Goal: Communication & Community: Answer question/provide support

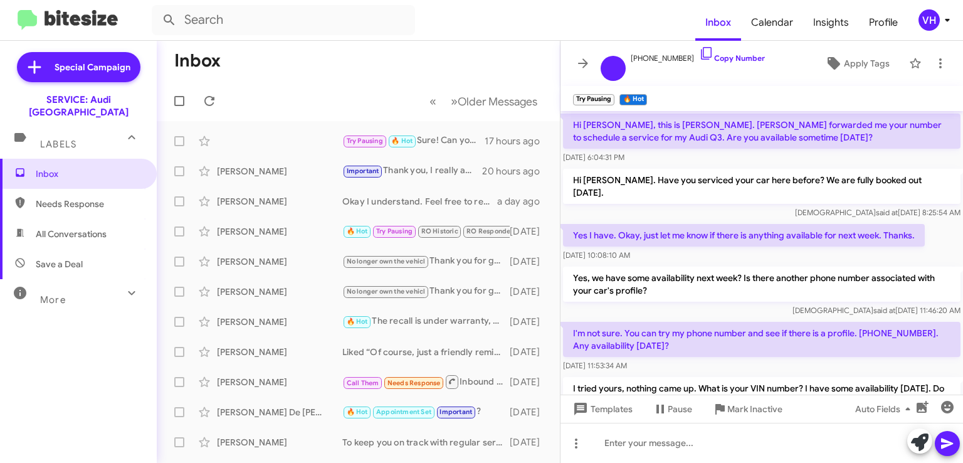
scroll to position [341, 0]
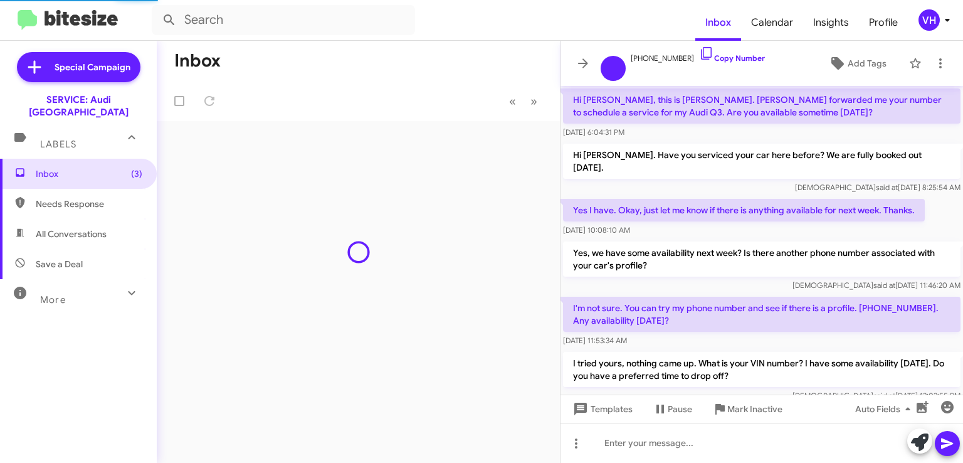
scroll to position [361, 0]
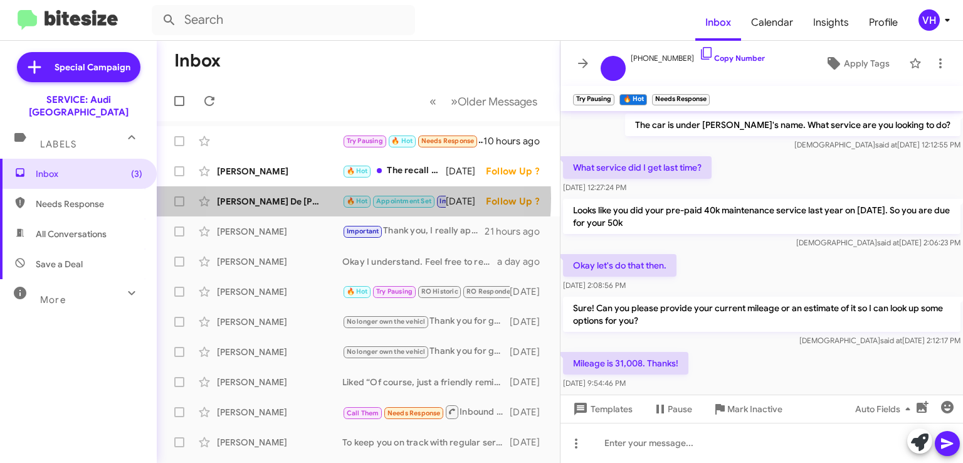
click at [298, 198] on div "[PERSON_NAME] De [PERSON_NAME]" at bounding box center [279, 201] width 125 height 13
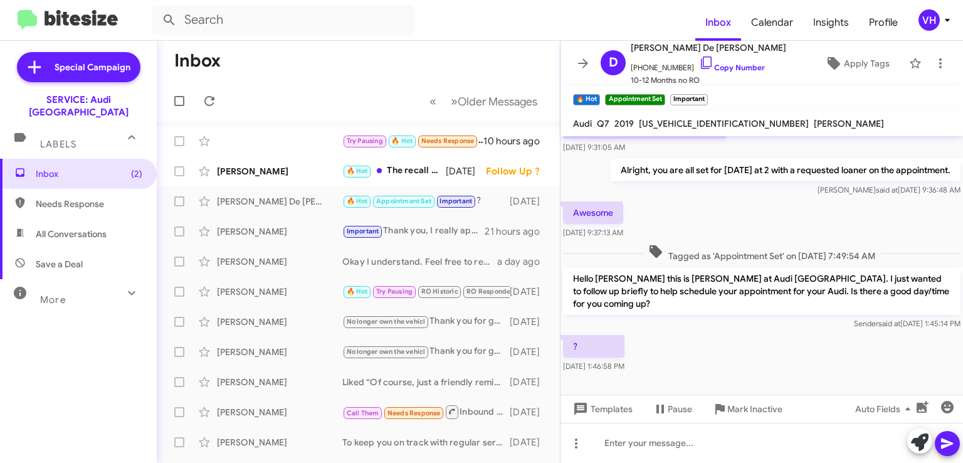
scroll to position [1477, 0]
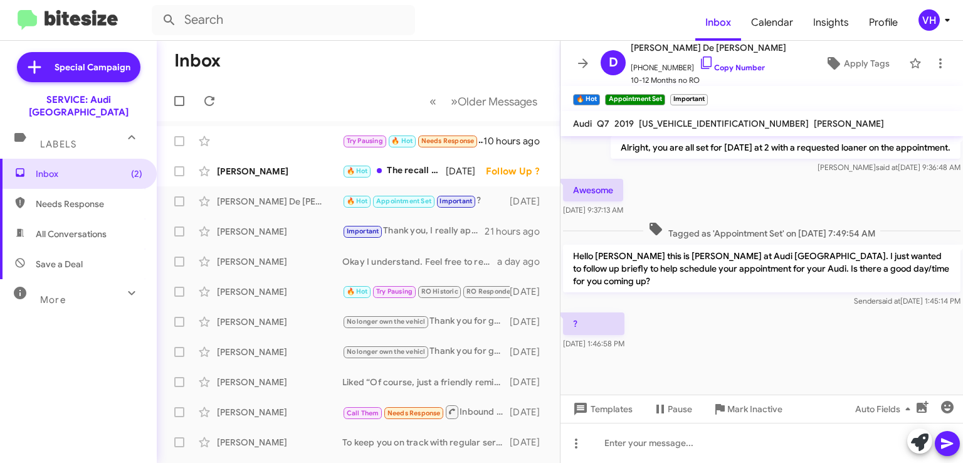
click at [261, 171] on div "[PERSON_NAME]" at bounding box center [279, 171] width 125 height 13
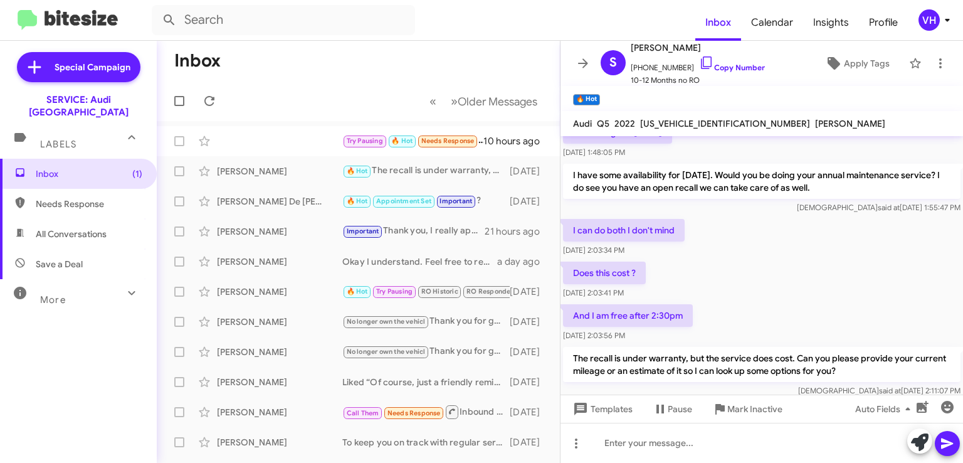
scroll to position [253, 0]
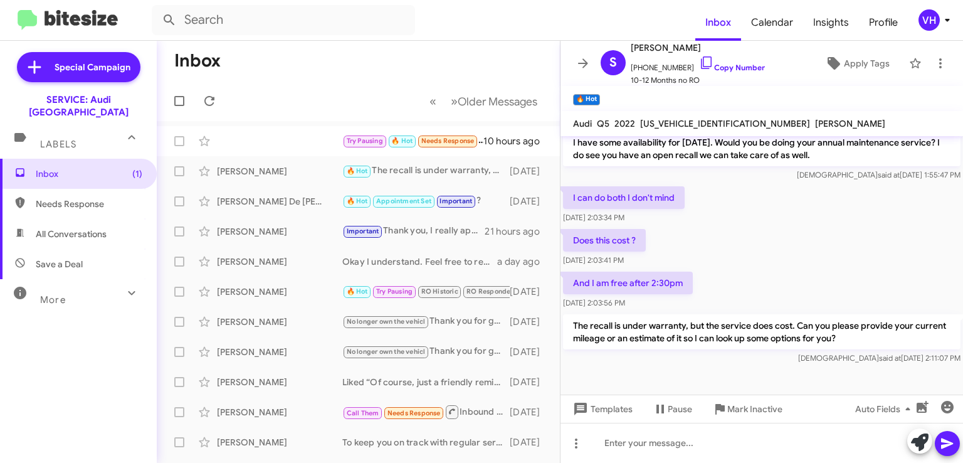
click at [240, 147] on div "Try Pausing 🔥 Hot Needs Response Mileage is 31,008. Thanks! 10 hours ago" at bounding box center [358, 141] width 383 height 25
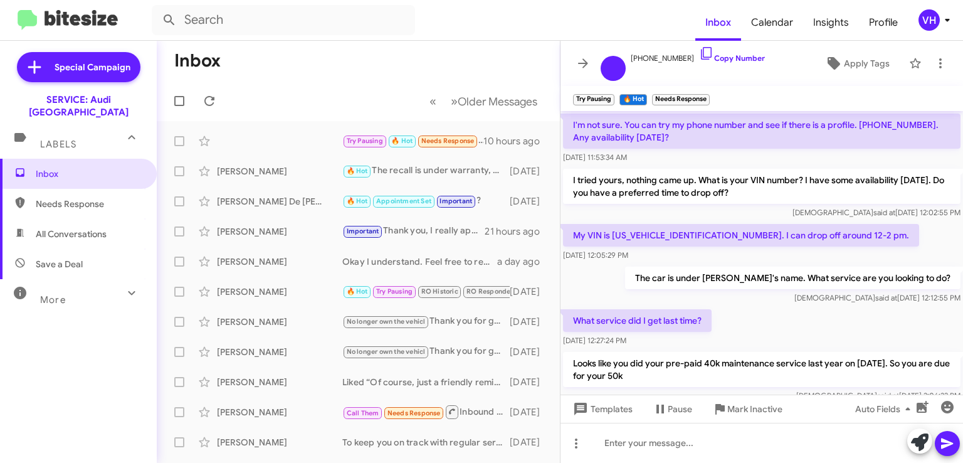
scroll to position [198, 0]
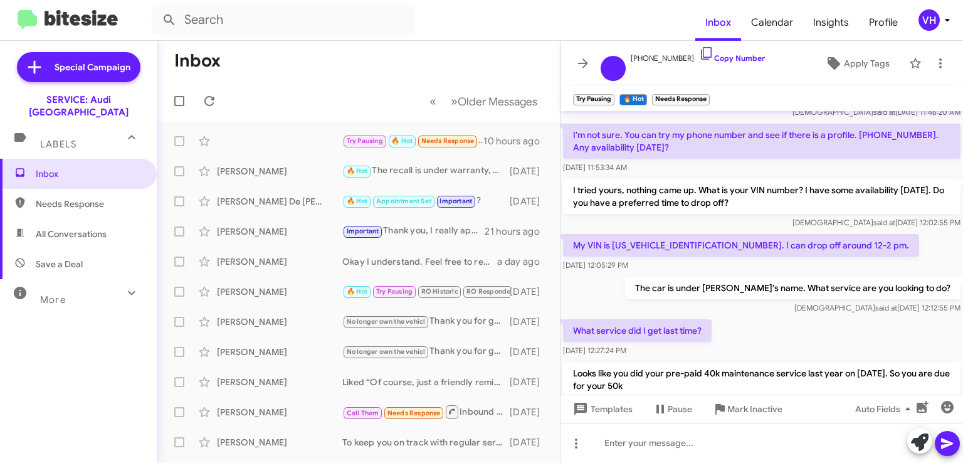
click at [633, 234] on p "My VIN is [US_VEHICLE_IDENTIFICATION_NUMBER]. I can drop off around 12-2 pm." at bounding box center [741, 245] width 356 height 23
copy p "[US_VEHICLE_IDENTIFICATION_NUMBER]"
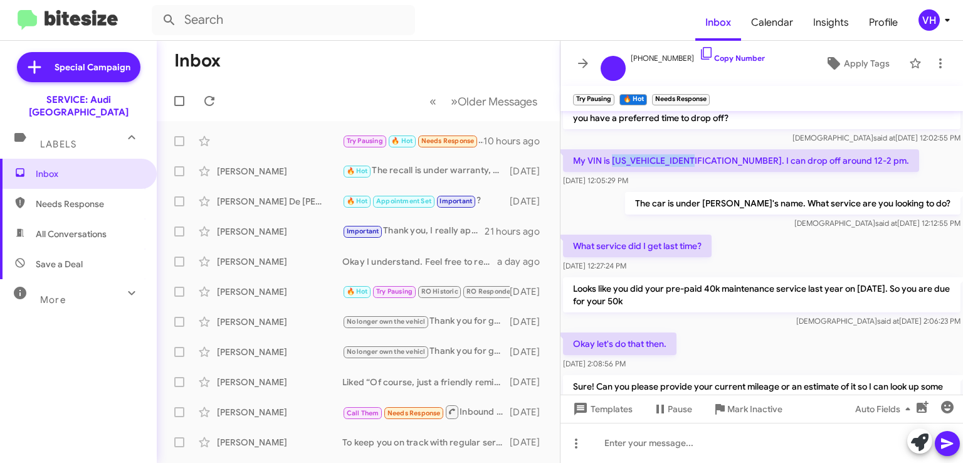
scroll to position [386, 0]
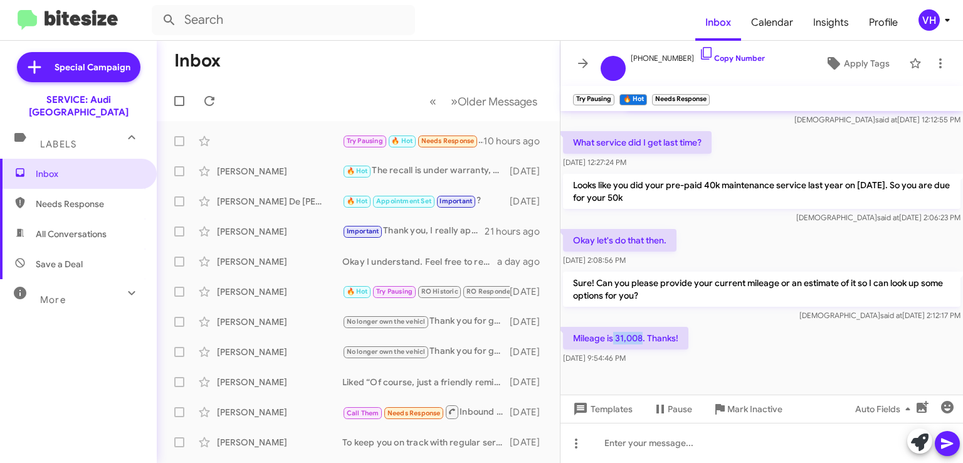
drag, startPoint x: 643, startPoint y: 324, endPoint x: 613, endPoint y: 329, distance: 29.9
click at [613, 329] on p "Mileage is 31,008. Thanks!" at bounding box center [625, 338] width 125 height 23
copy p "31,008"
click at [770, 339] on div "Mileage is 31,008. Thanks! Aug 28, 2025, 9:54:46 PM" at bounding box center [761, 345] width 402 height 43
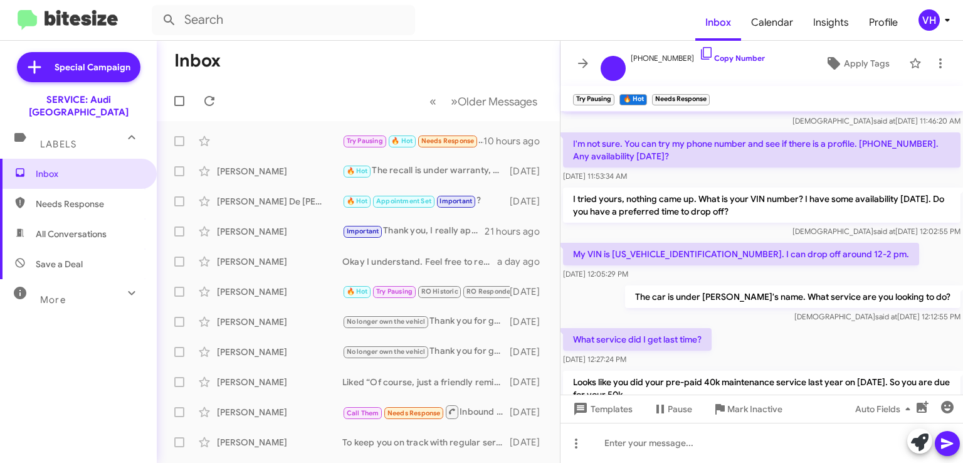
scroll to position [135, 0]
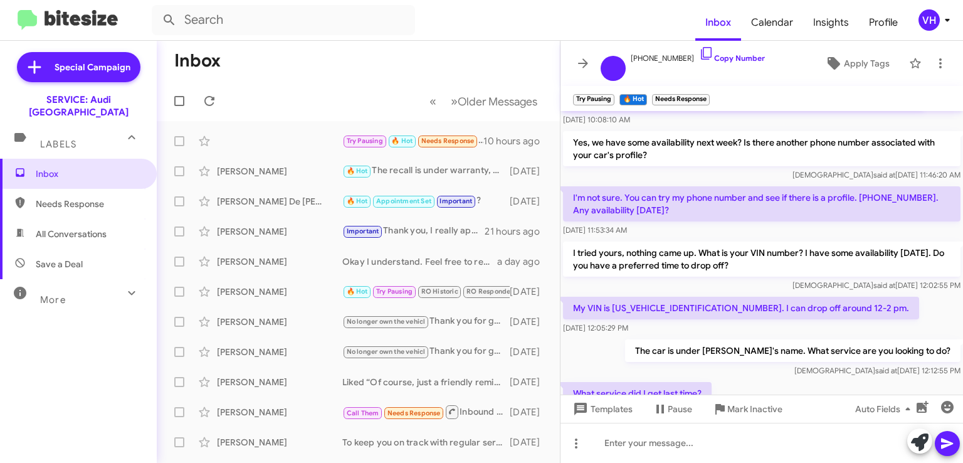
click at [639, 296] on p "My VIN is [US_VEHICLE_IDENTIFICATION_NUMBER]. I can drop off around 12-2 pm." at bounding box center [741, 307] width 356 height 23
click at [634, 296] on p "My VIN is [US_VEHICLE_IDENTIFICATION_NUMBER]. I can drop off around 12-2 pm." at bounding box center [741, 307] width 356 height 23
copy p "[US_VEHICLE_IDENTIFICATION_NUMBER]"
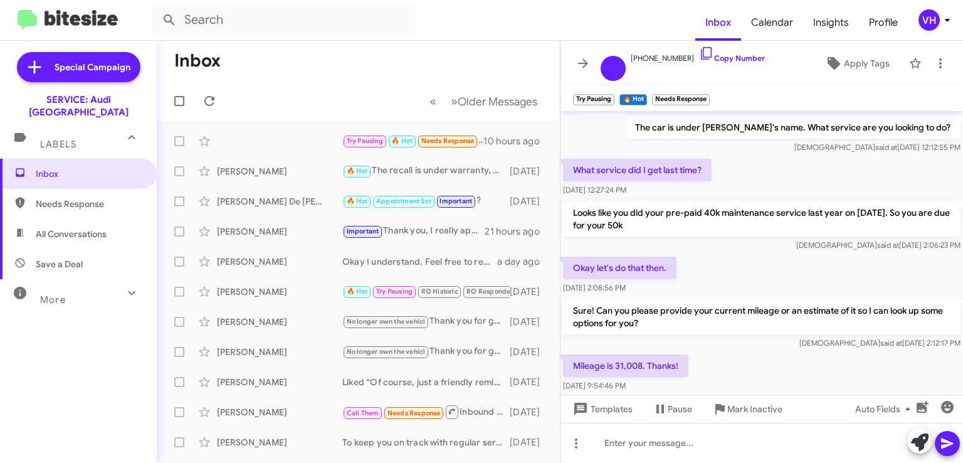
scroll to position [386, 0]
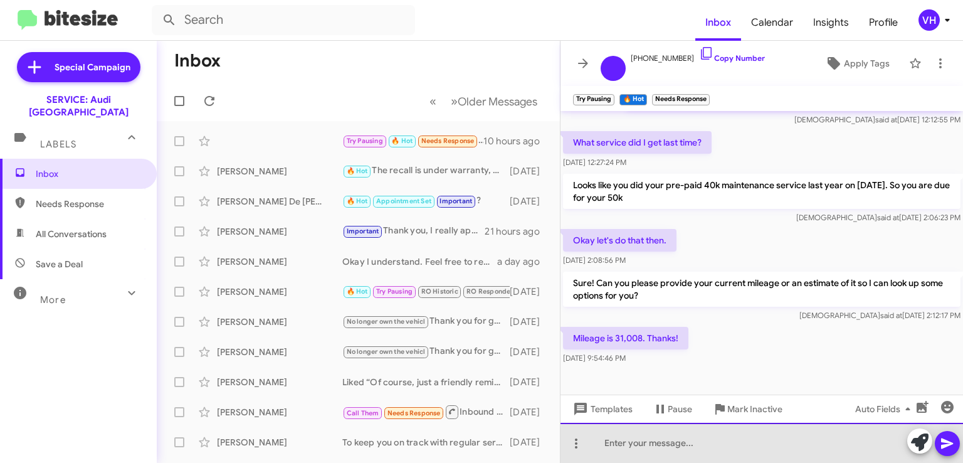
click at [834, 444] on div at bounding box center [761, 442] width 402 height 40
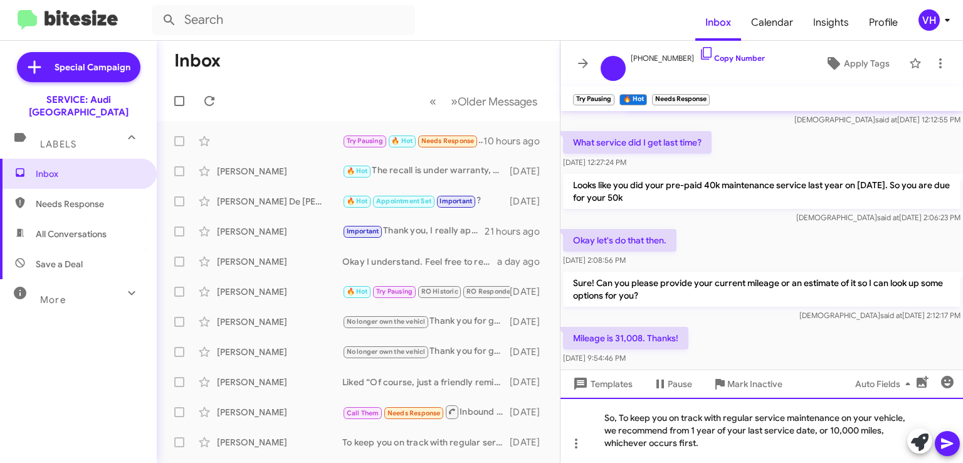
click at [622, 416] on div "So, To keep you on track with regular service maintenance on your vehicle, we r…" at bounding box center [761, 429] width 402 height 65
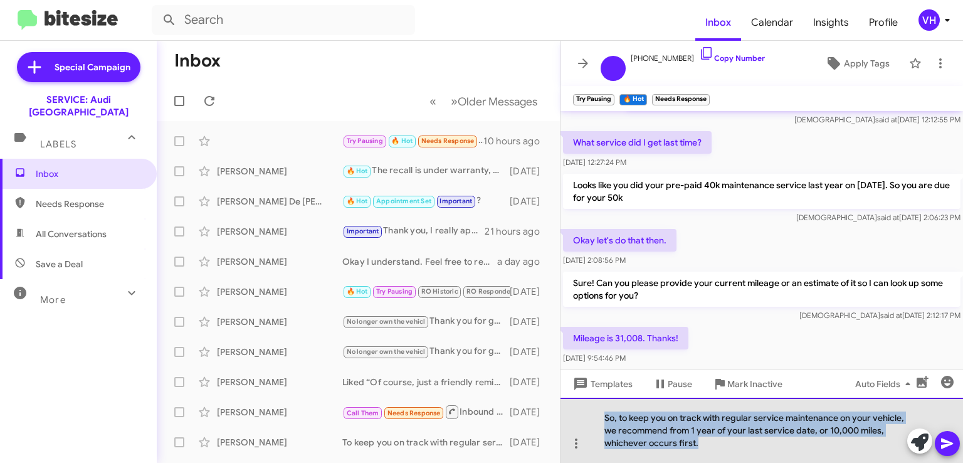
drag, startPoint x: 725, startPoint y: 442, endPoint x: 596, endPoint y: 412, distance: 131.8
click at [597, 412] on div "So, to keep you on track with regular service maintenance on your vehicle, we r…" at bounding box center [761, 429] width 402 height 65
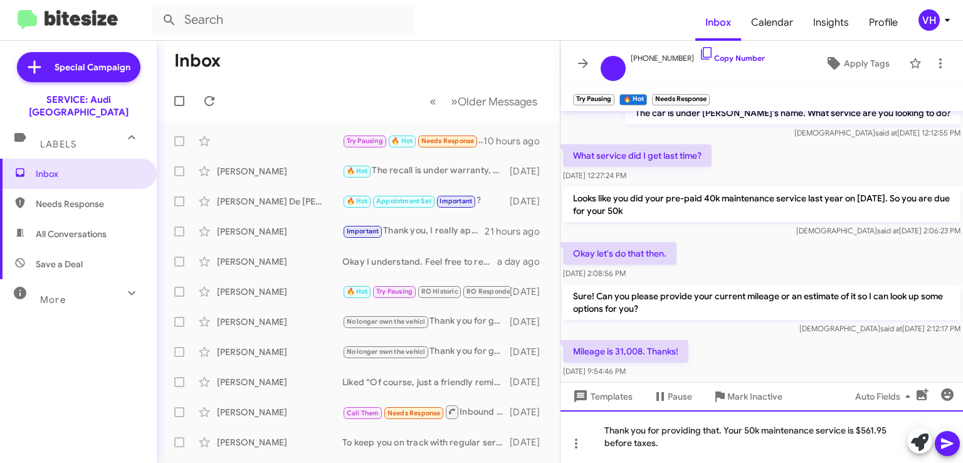
scroll to position [399, 0]
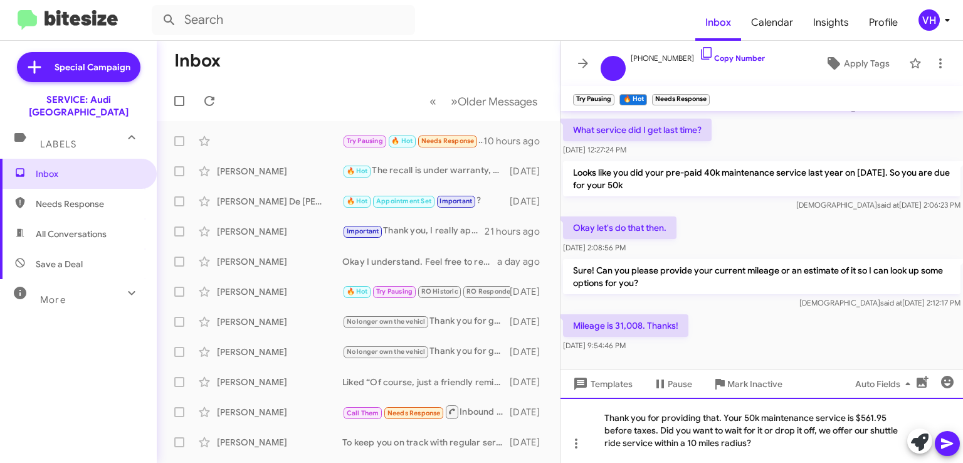
click at [659, 429] on div "Thank you for providing that. Your 50k maintenance service is $561.95 before ta…" at bounding box center [761, 429] width 402 height 65
click at [846, 446] on div "Thank you for providing that. Your 50k maintenance service is $561.95 before ta…" at bounding box center [761, 429] width 402 height 65
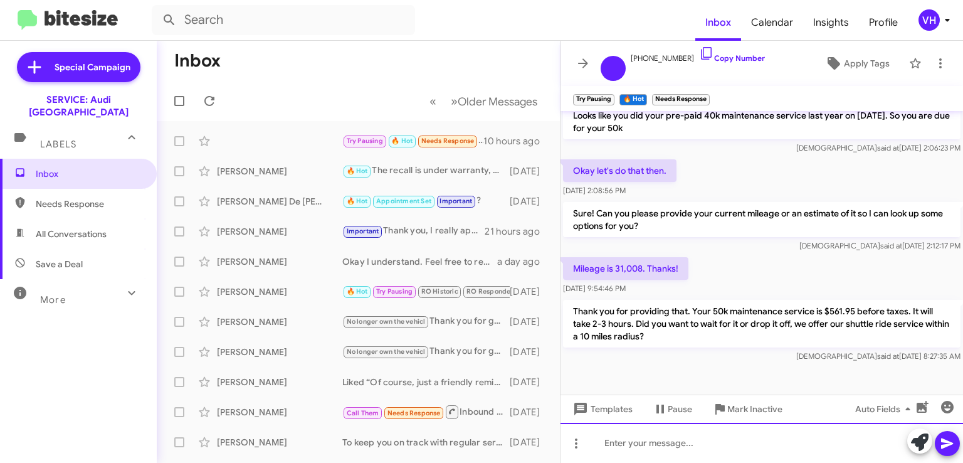
scroll to position [458, 0]
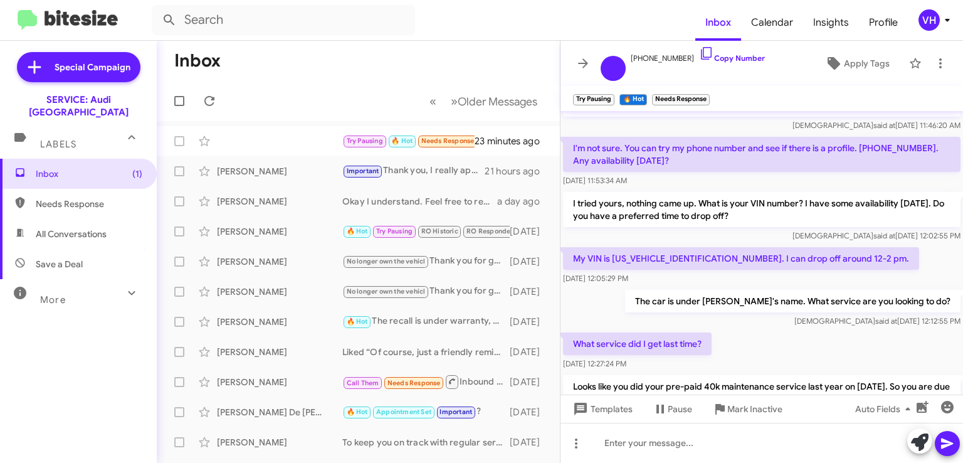
scroll to position [190, 0]
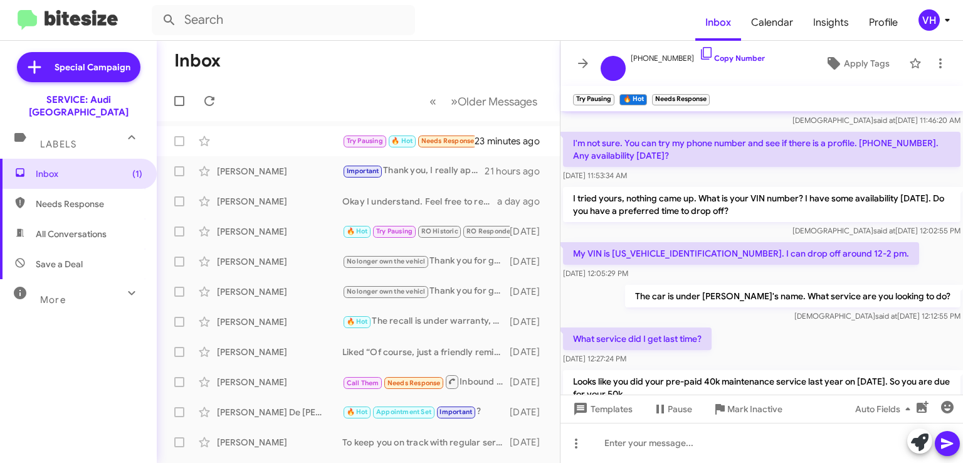
click at [687, 242] on p "My VIN is [US_VEHICLE_IDENTIFICATION_NUMBER]. I can drop off around 12-2 pm." at bounding box center [741, 253] width 356 height 23
copy p "[US_VEHICLE_IDENTIFICATION_NUMBER]"
click at [873, 239] on div "My VIN is [US_VEHICLE_IDENTIFICATION_NUMBER]. I can drop off around 12-2 pm. [D…" at bounding box center [761, 260] width 402 height 43
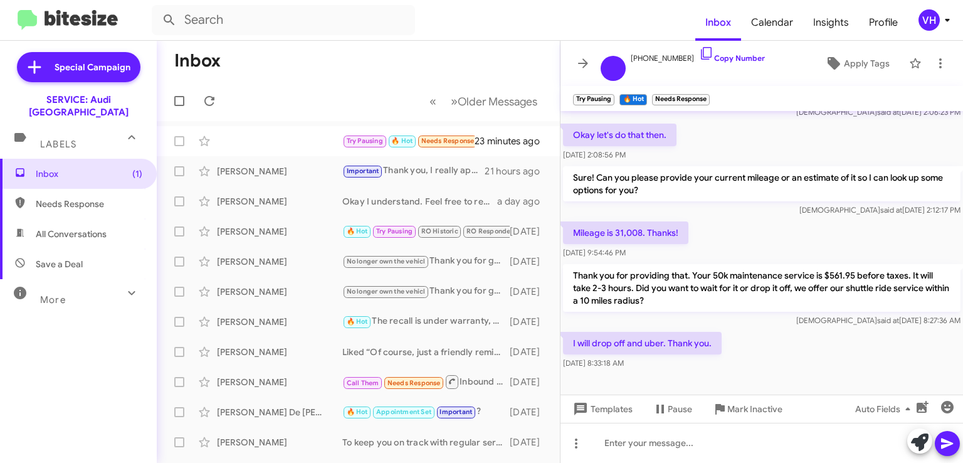
scroll to position [503, 0]
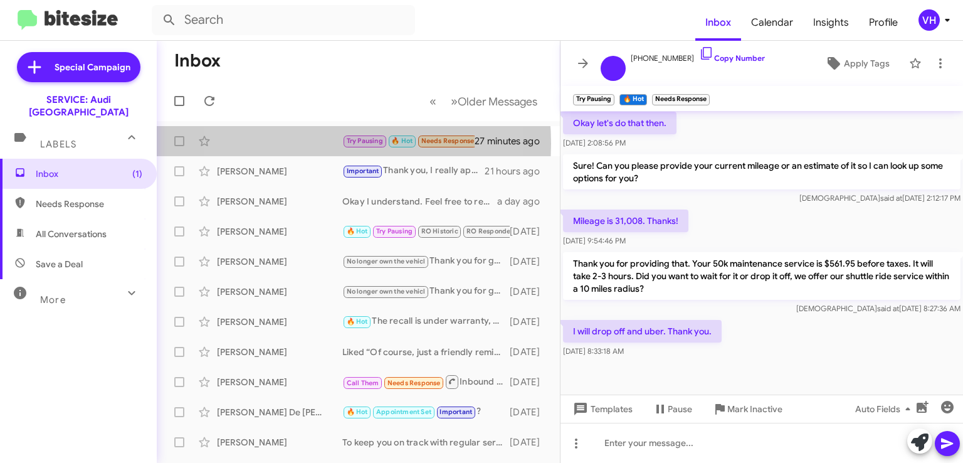
click at [298, 144] on div "Try Pausing 🔥 Hot Needs Response I will drop off and uber. Thank you. 27 minute…" at bounding box center [358, 141] width 383 height 25
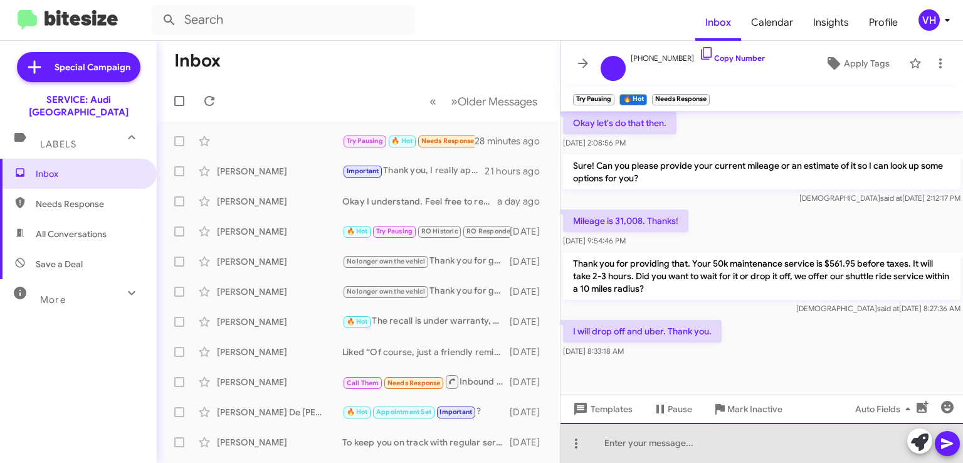
click at [764, 444] on div at bounding box center [761, 442] width 402 height 40
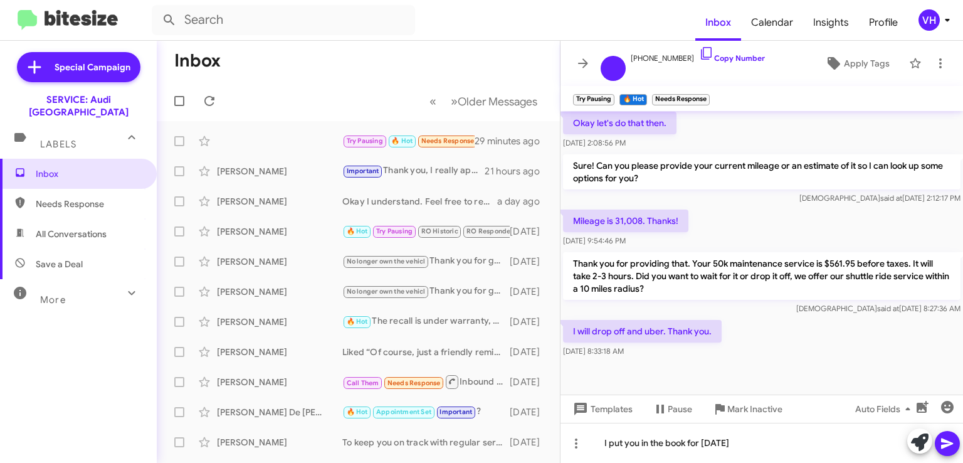
click at [677, 360] on div at bounding box center [761, 383] width 402 height 47
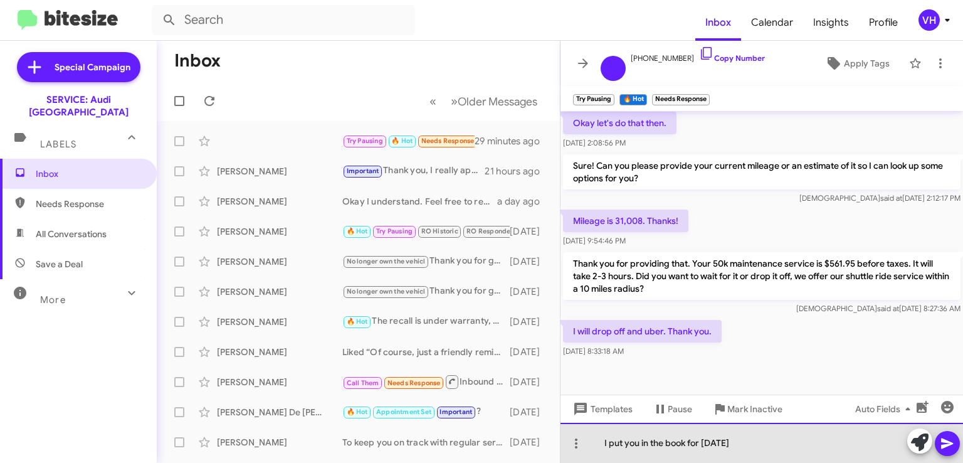
click at [816, 438] on div "I put you in the book for [DATE]" at bounding box center [761, 442] width 402 height 40
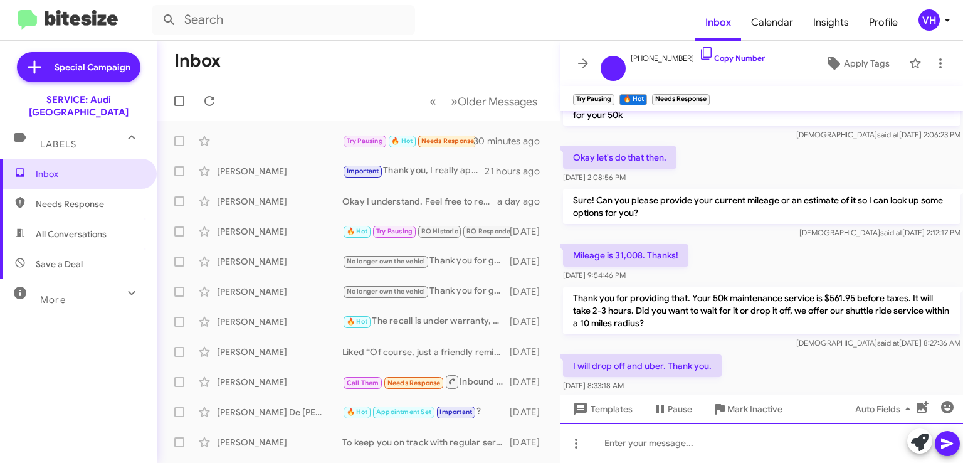
scroll to position [562, 0]
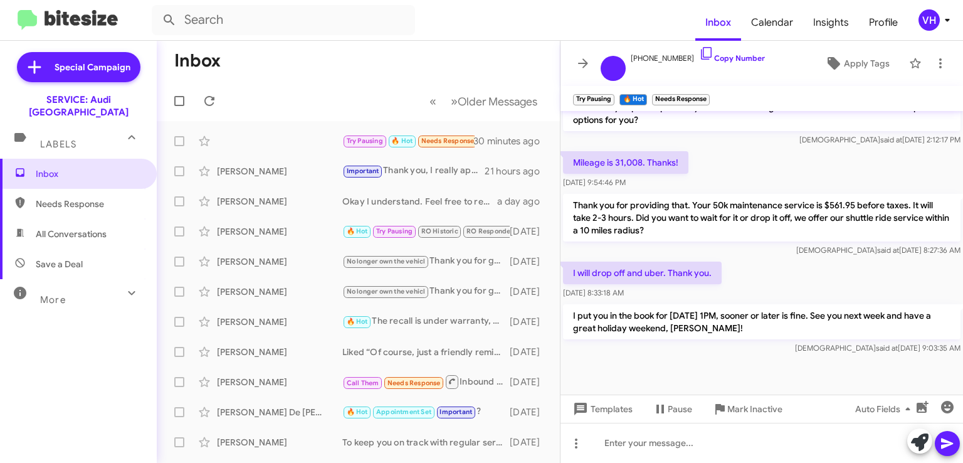
click at [884, 62] on span "Apply Tags" at bounding box center [867, 63] width 46 height 23
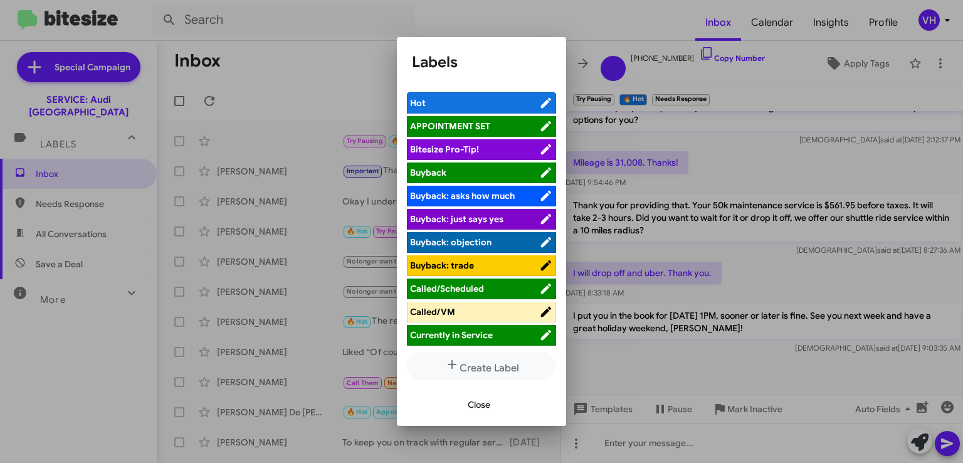
click at [489, 123] on span "APPOINTMENT SET" at bounding box center [450, 125] width 80 height 11
click at [476, 405] on span "Close" at bounding box center [479, 404] width 23 height 23
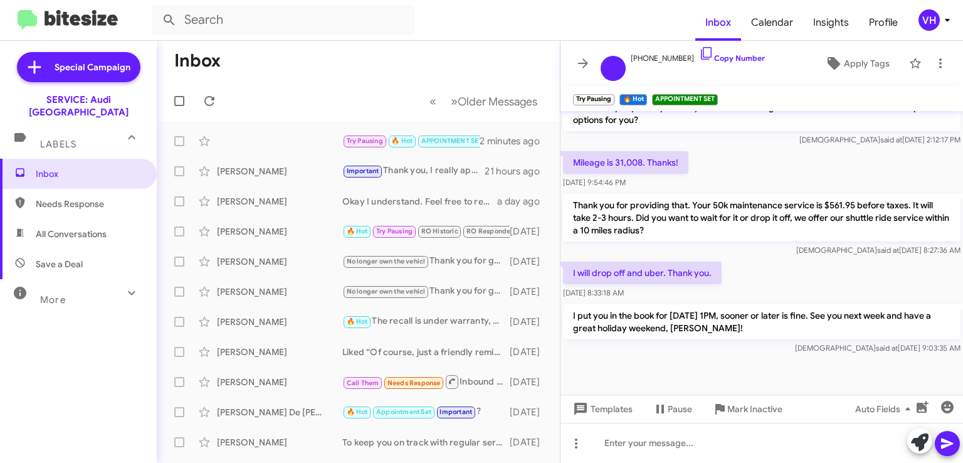
click at [39, 321] on div "Inbox Needs Response All Conversations Save a Deal More Important 🔥 Hot Appoint…" at bounding box center [78, 298] width 157 height 278
